Goal: Information Seeking & Learning: Learn about a topic

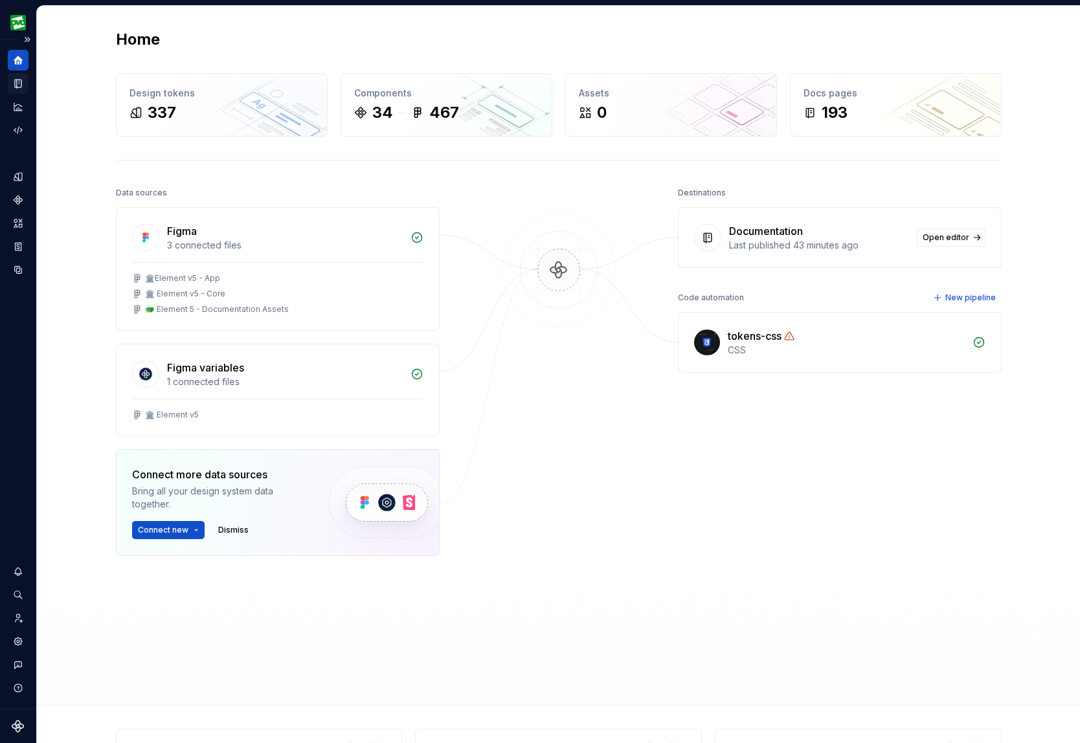
click at [17, 81] on icon "Documentation" at bounding box center [19, 83] width 5 height 7
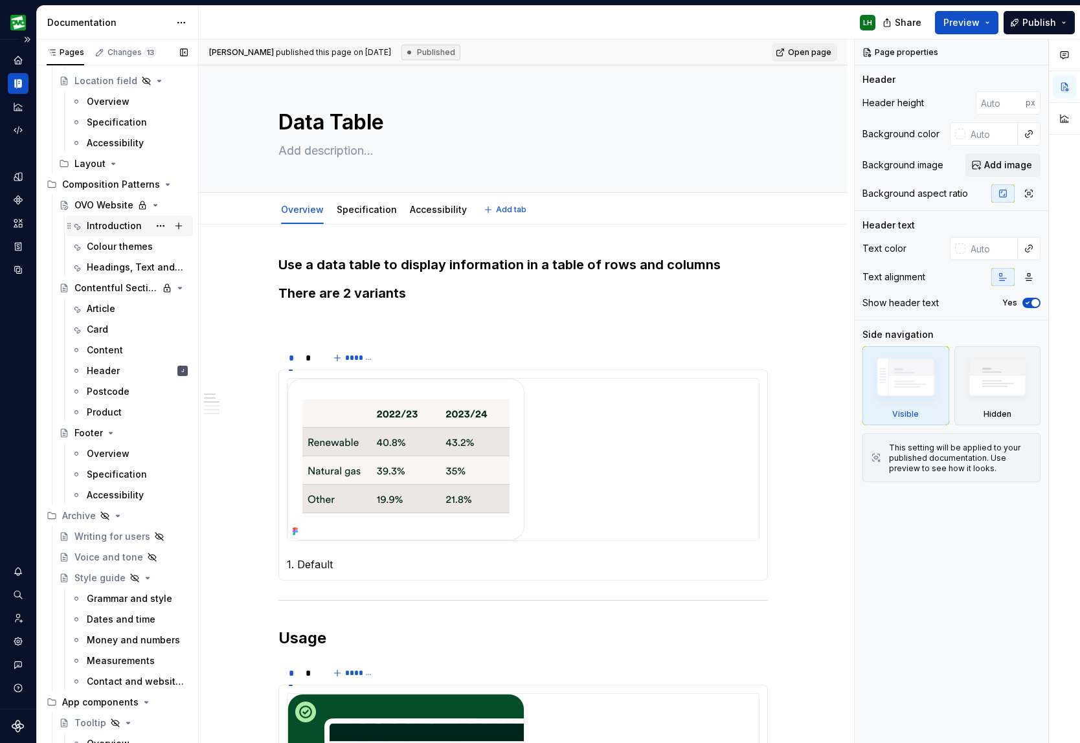
scroll to position [4577, 0]
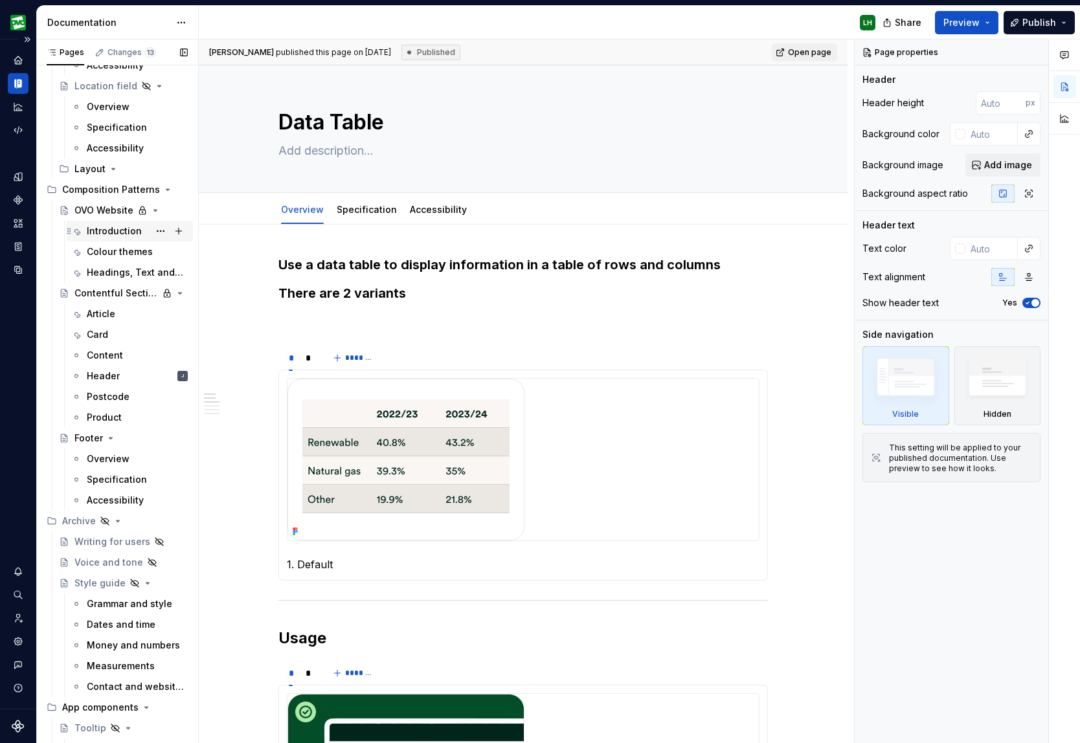
click at [117, 233] on div "Introduction" at bounding box center [114, 231] width 55 height 13
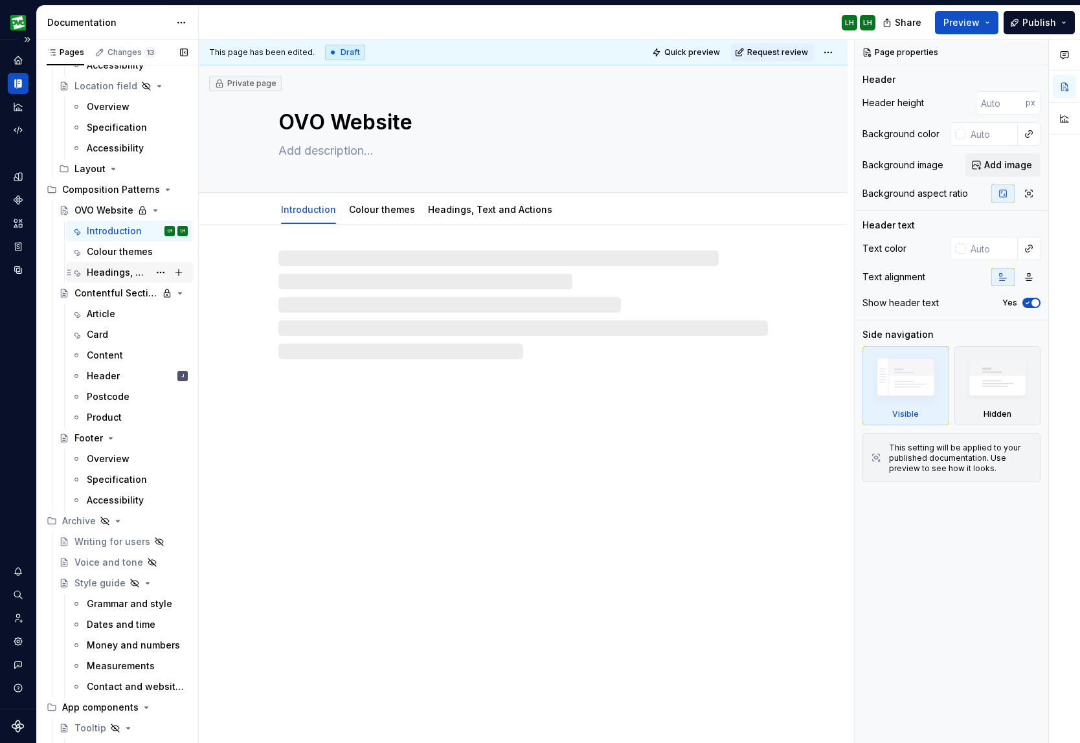
click at [103, 264] on div "Headings, Text and Actions" at bounding box center [137, 273] width 101 height 18
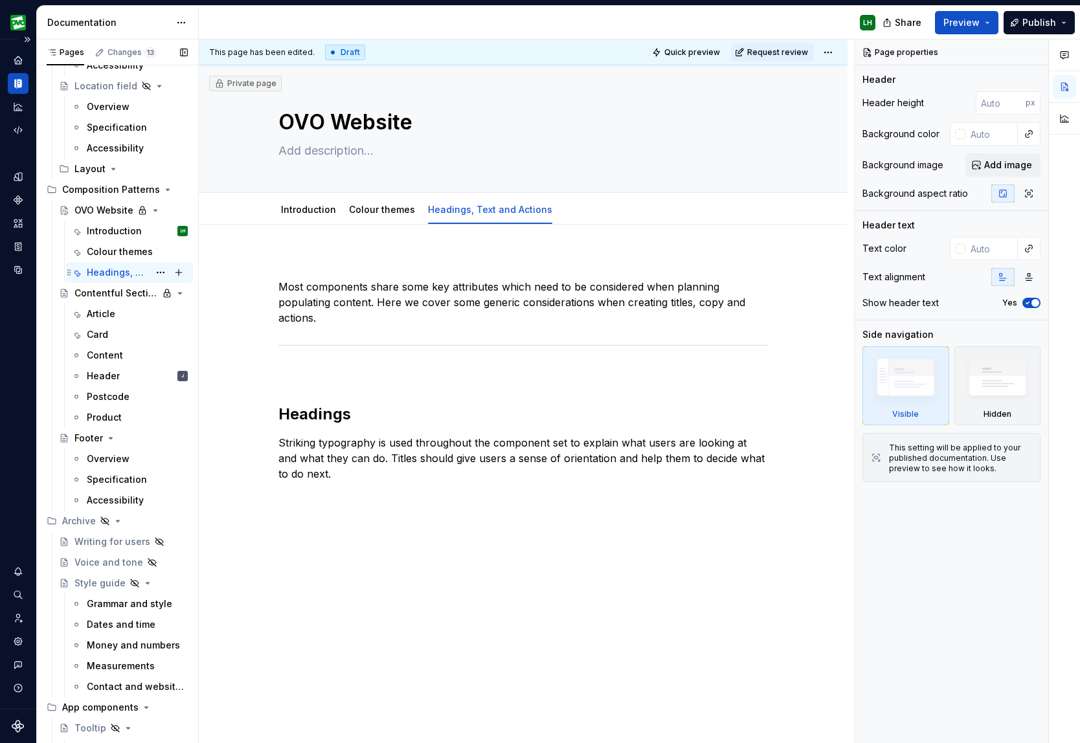
click at [103, 268] on div "Headings, Text and Actions" at bounding box center [118, 272] width 62 height 13
click at [977, 29] on button "Preview" at bounding box center [966, 22] width 63 height 23
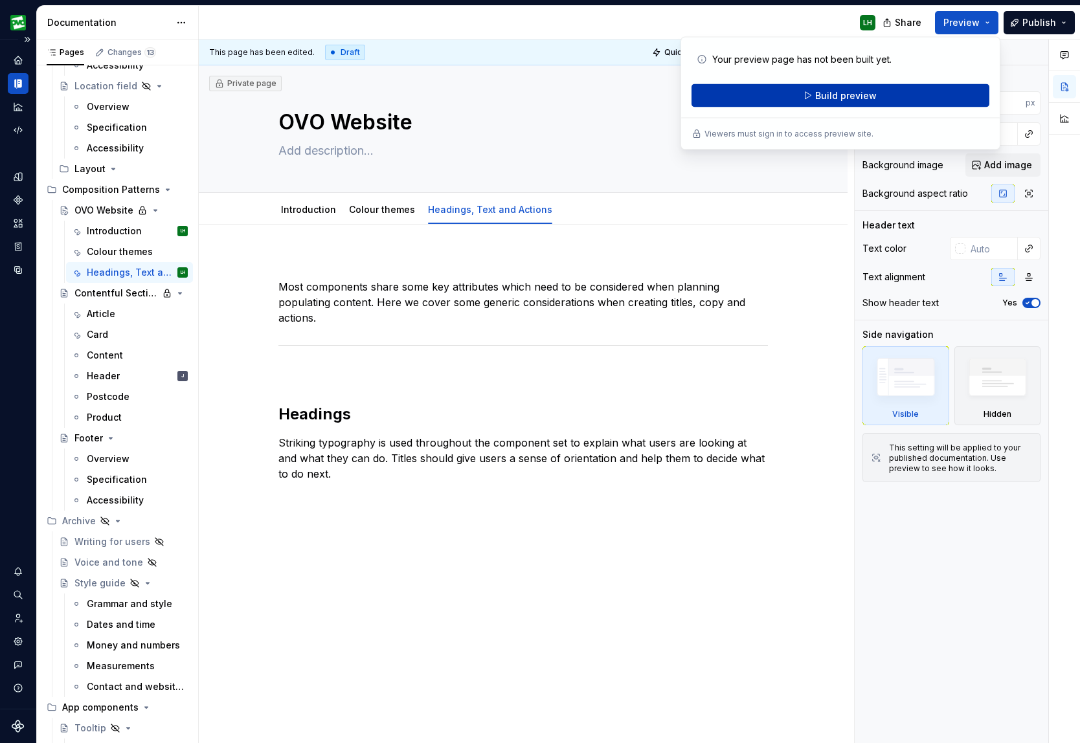
click at [873, 100] on span "Build preview" at bounding box center [846, 95] width 62 height 13
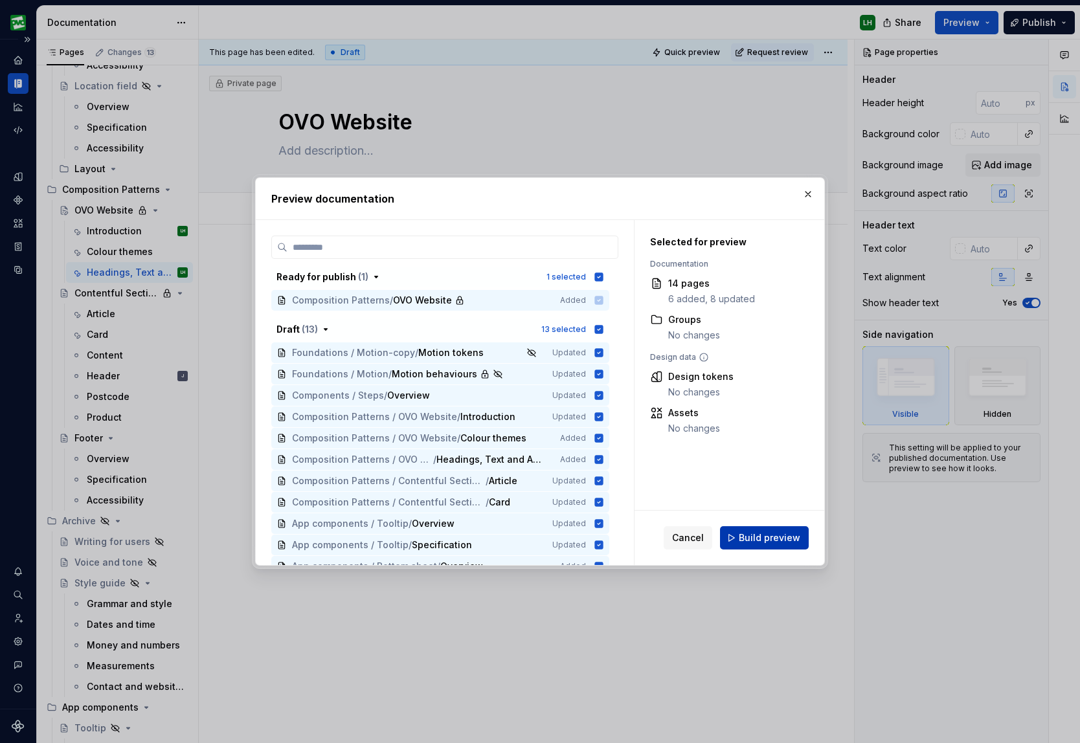
click at [743, 546] on button "Build preview" at bounding box center [764, 538] width 89 height 23
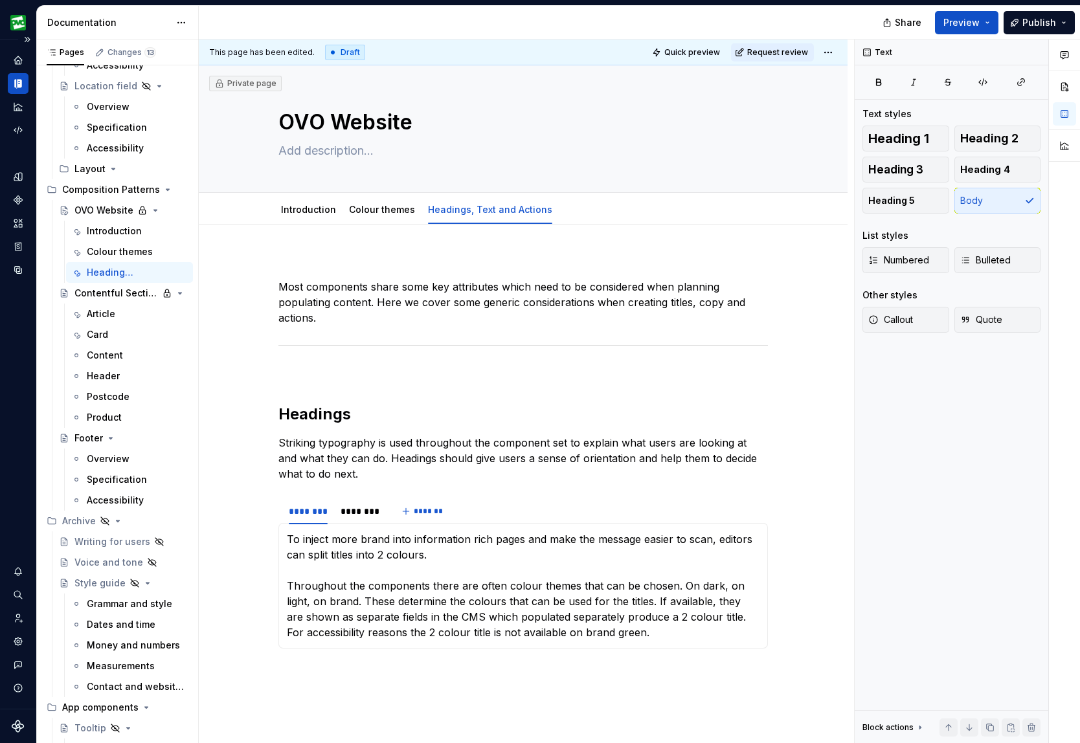
type textarea "*"
